Goal: Information Seeking & Learning: Find specific fact

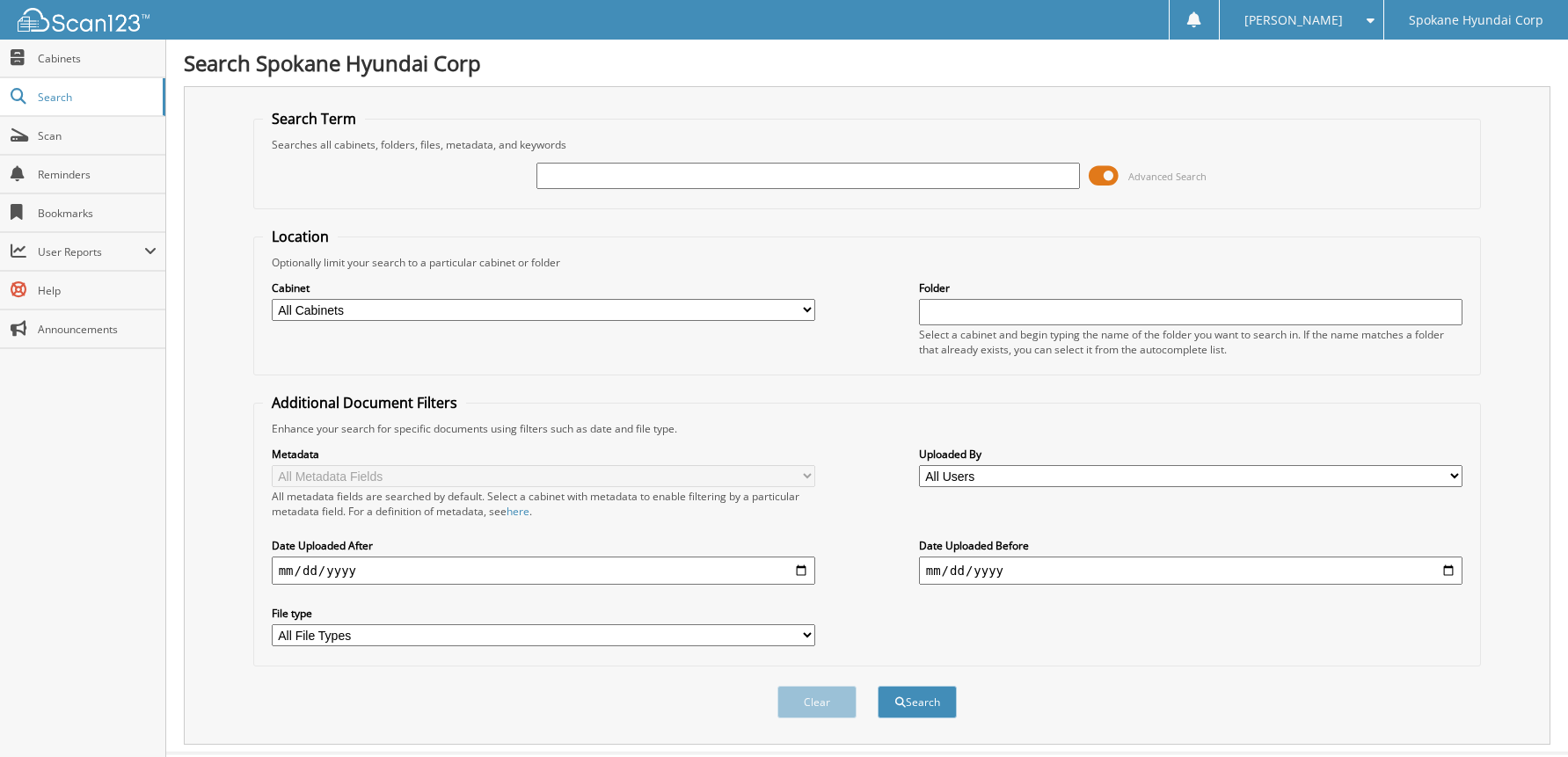
drag, startPoint x: 119, startPoint y: 487, endPoint x: 118, endPoint y: 468, distance: 19.0
click at [119, 487] on div "Close Cabinets Search Scan Reminders Bookmarks User Reports" at bounding box center [83, 398] width 166 height 718
click at [668, 176] on input "text" at bounding box center [809, 175] width 544 height 26
type input "33643"
click at [877, 686] on button "Search" at bounding box center [917, 702] width 79 height 33
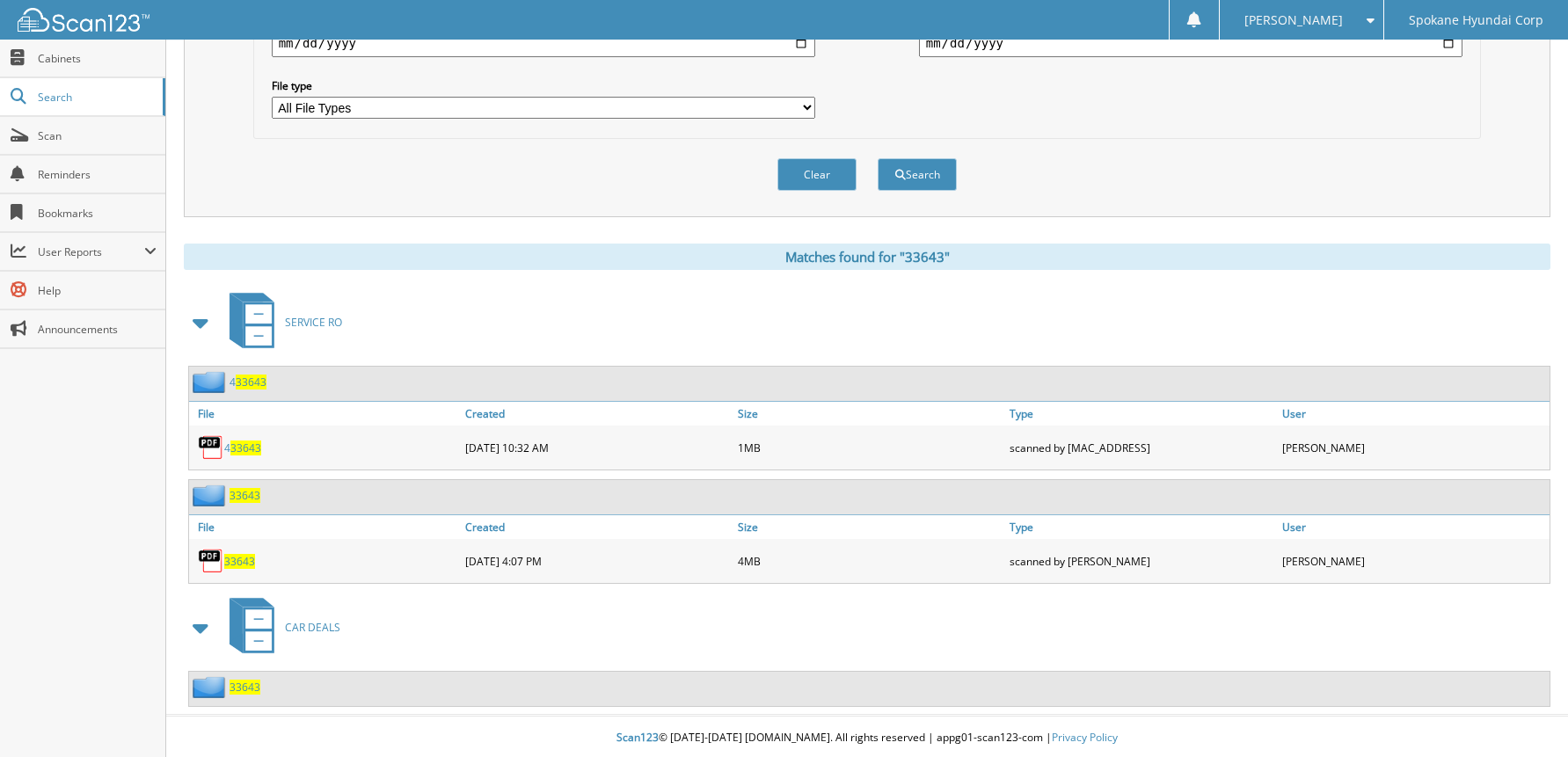
scroll to position [531, 0]
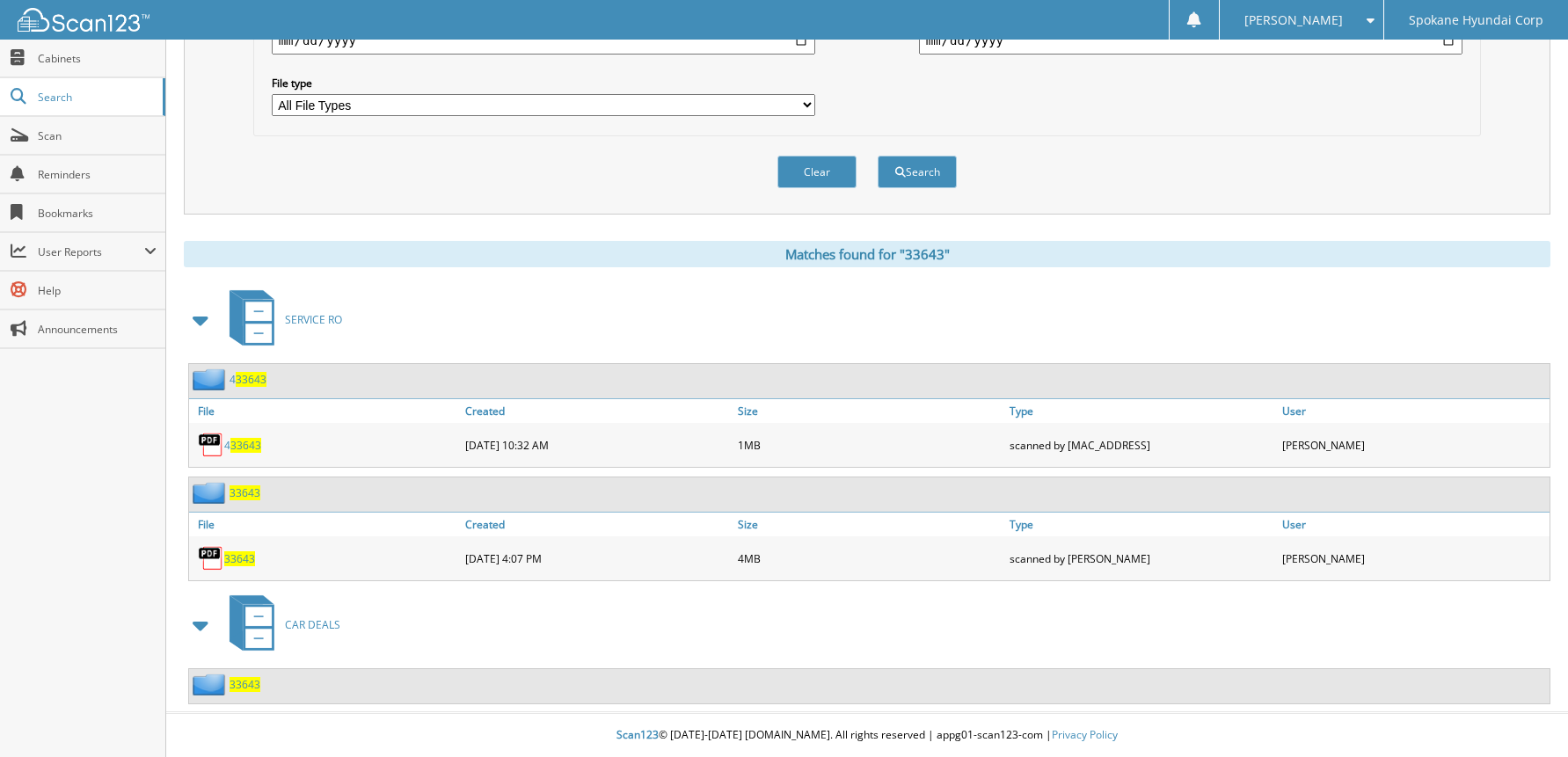
click at [243, 681] on span "33643" at bounding box center [245, 684] width 31 height 15
